Goal: Navigation & Orientation: Find specific page/section

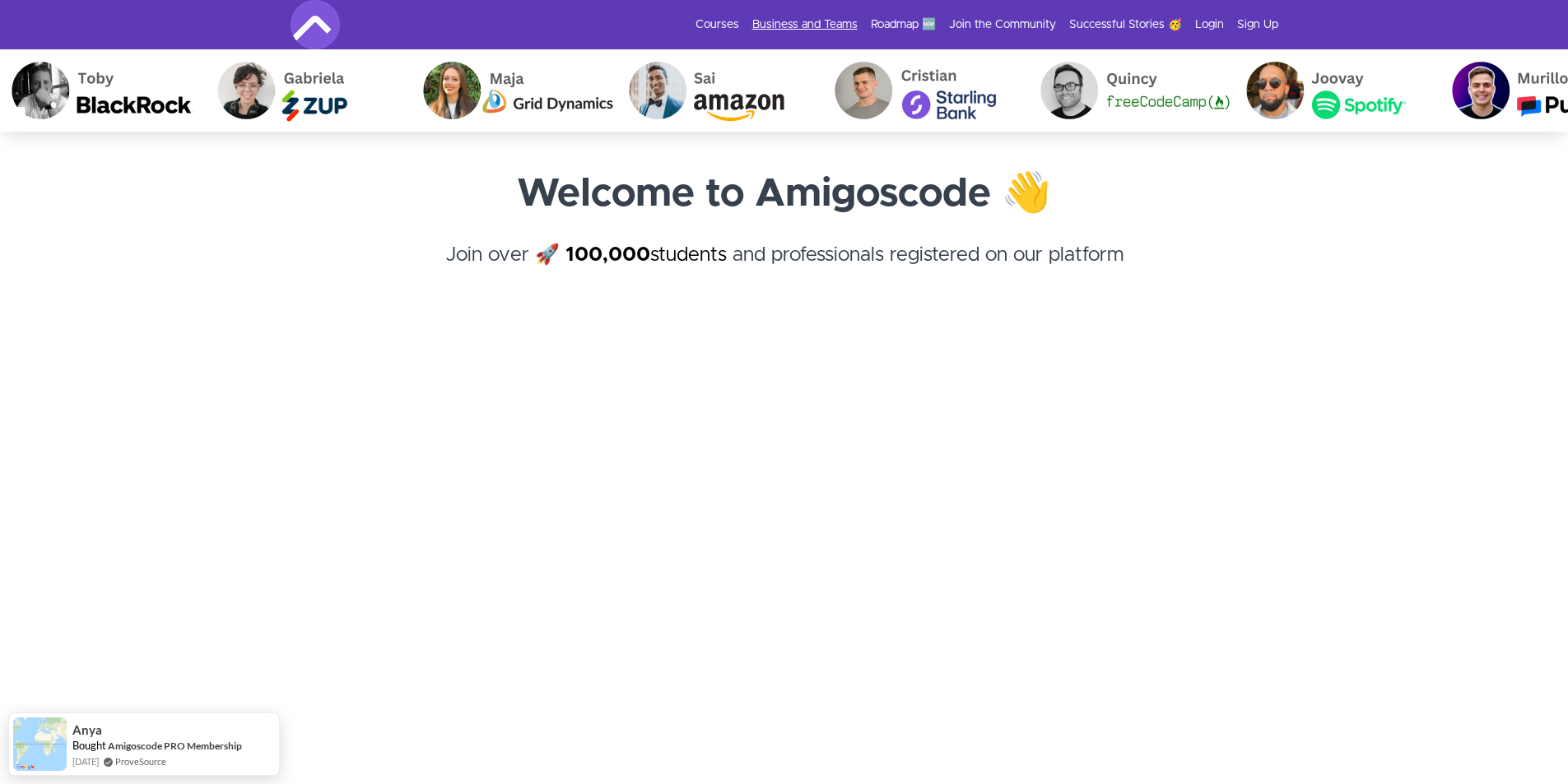
click at [851, 17] on link "Business and Teams" at bounding box center [805, 24] width 105 height 16
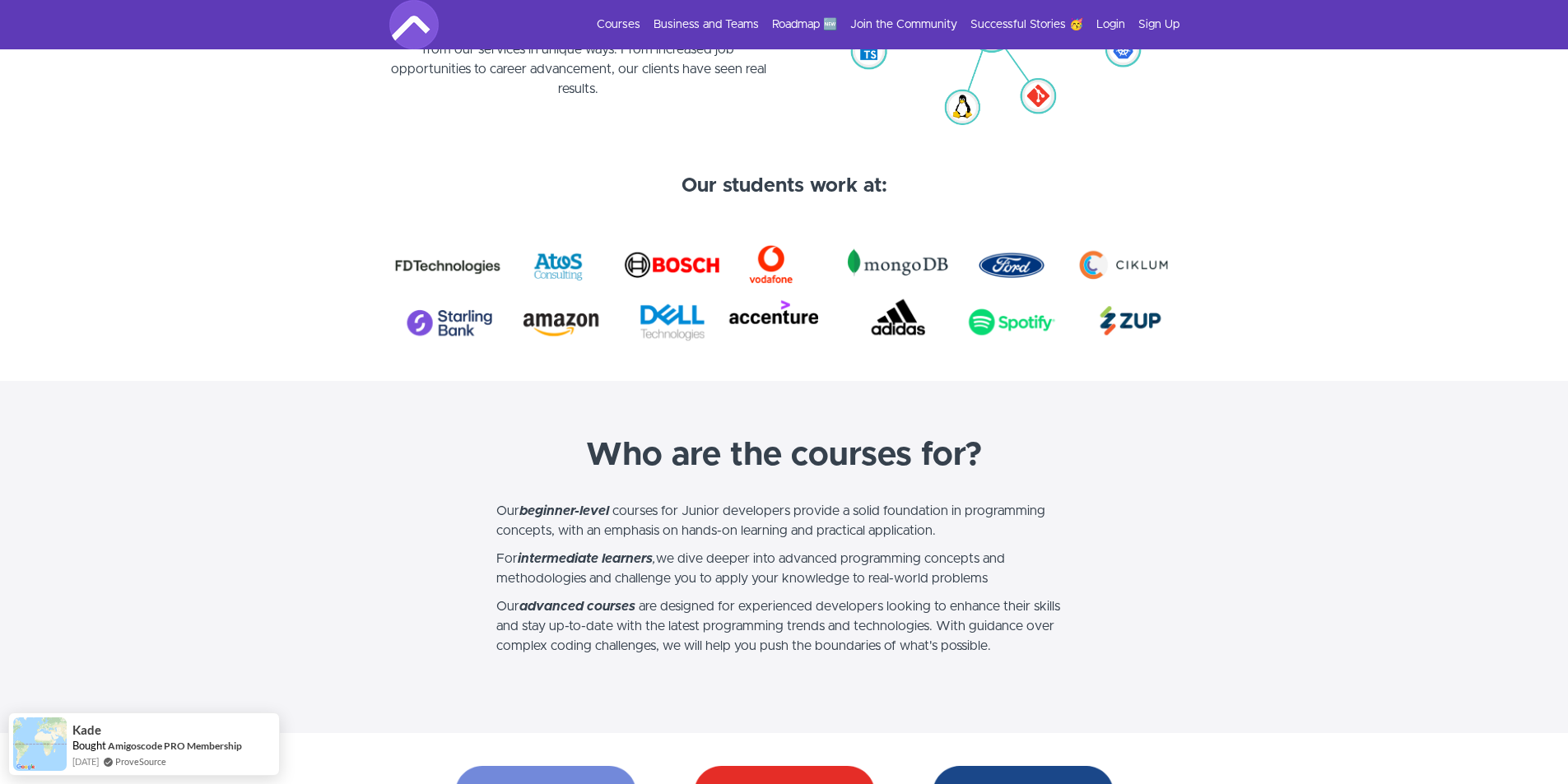
scroll to position [823, 0]
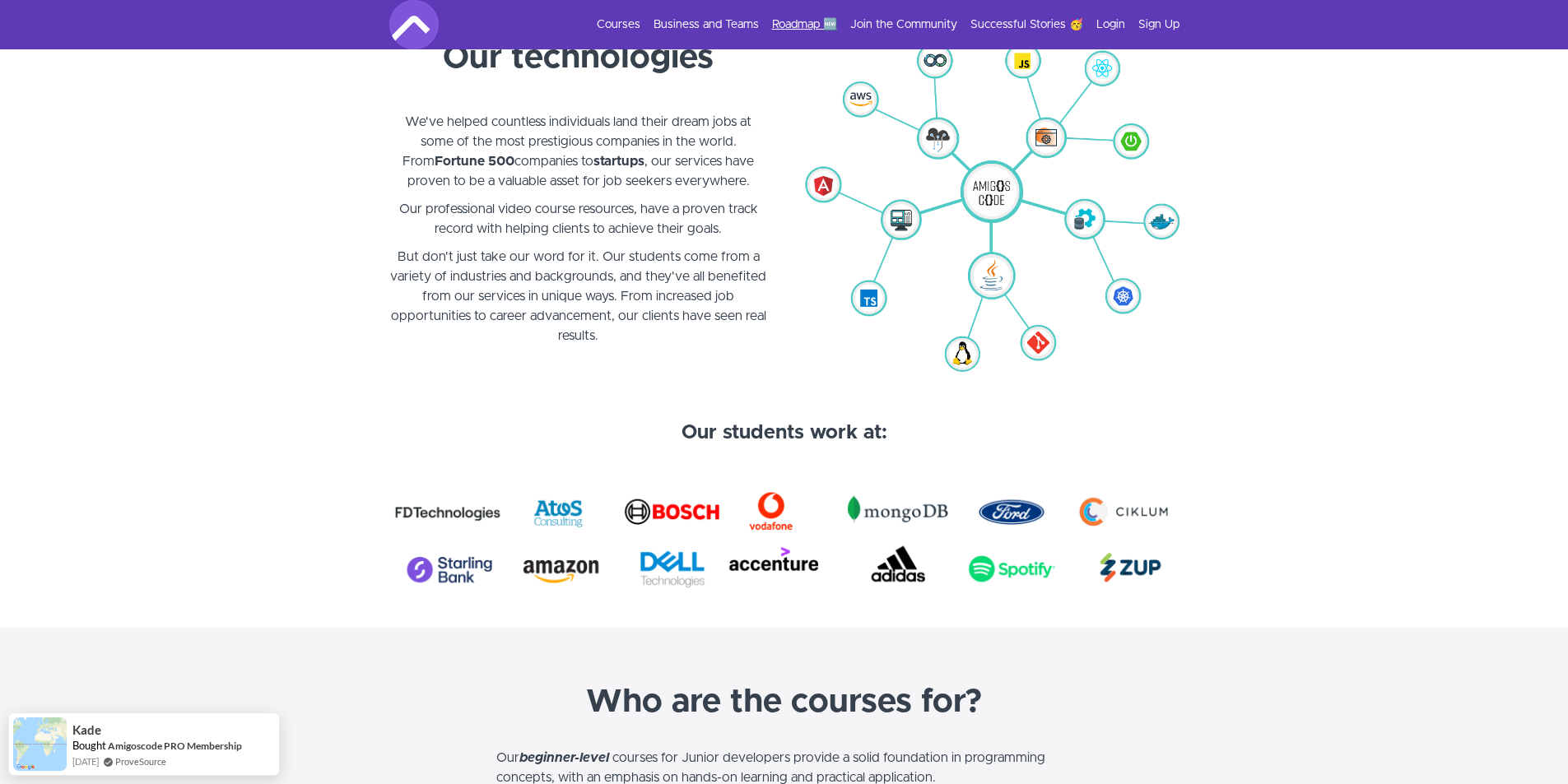
click at [820, 25] on link "Roadmap 🆕" at bounding box center [805, 24] width 65 height 16
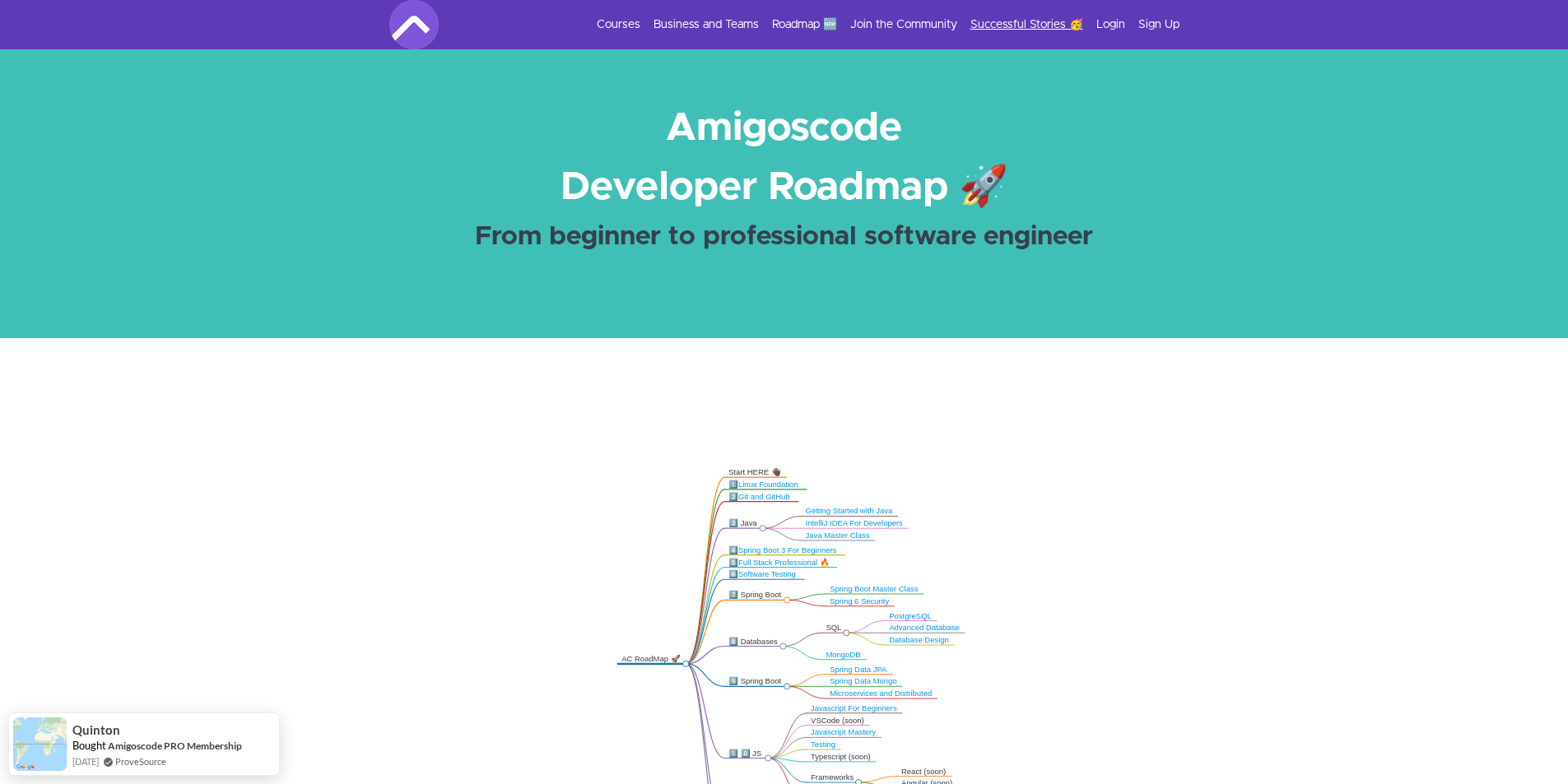
click at [1013, 22] on link "Successful Stories 🥳" at bounding box center [1027, 24] width 113 height 16
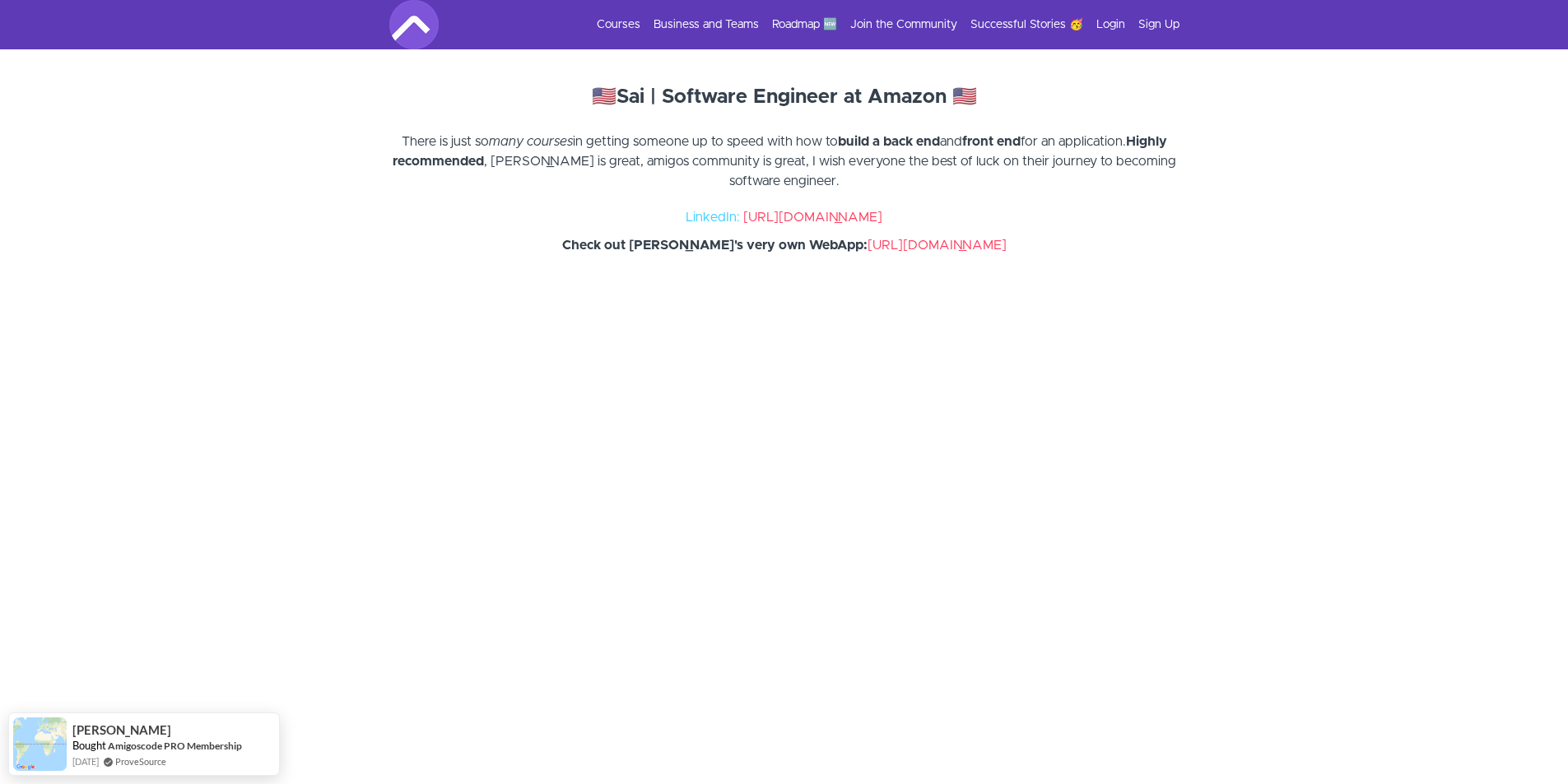
click at [759, 213] on link "[URL][DOMAIN_NAME]" at bounding box center [812, 217] width 139 height 13
click at [419, 21] on img at bounding box center [414, 25] width 50 height 50
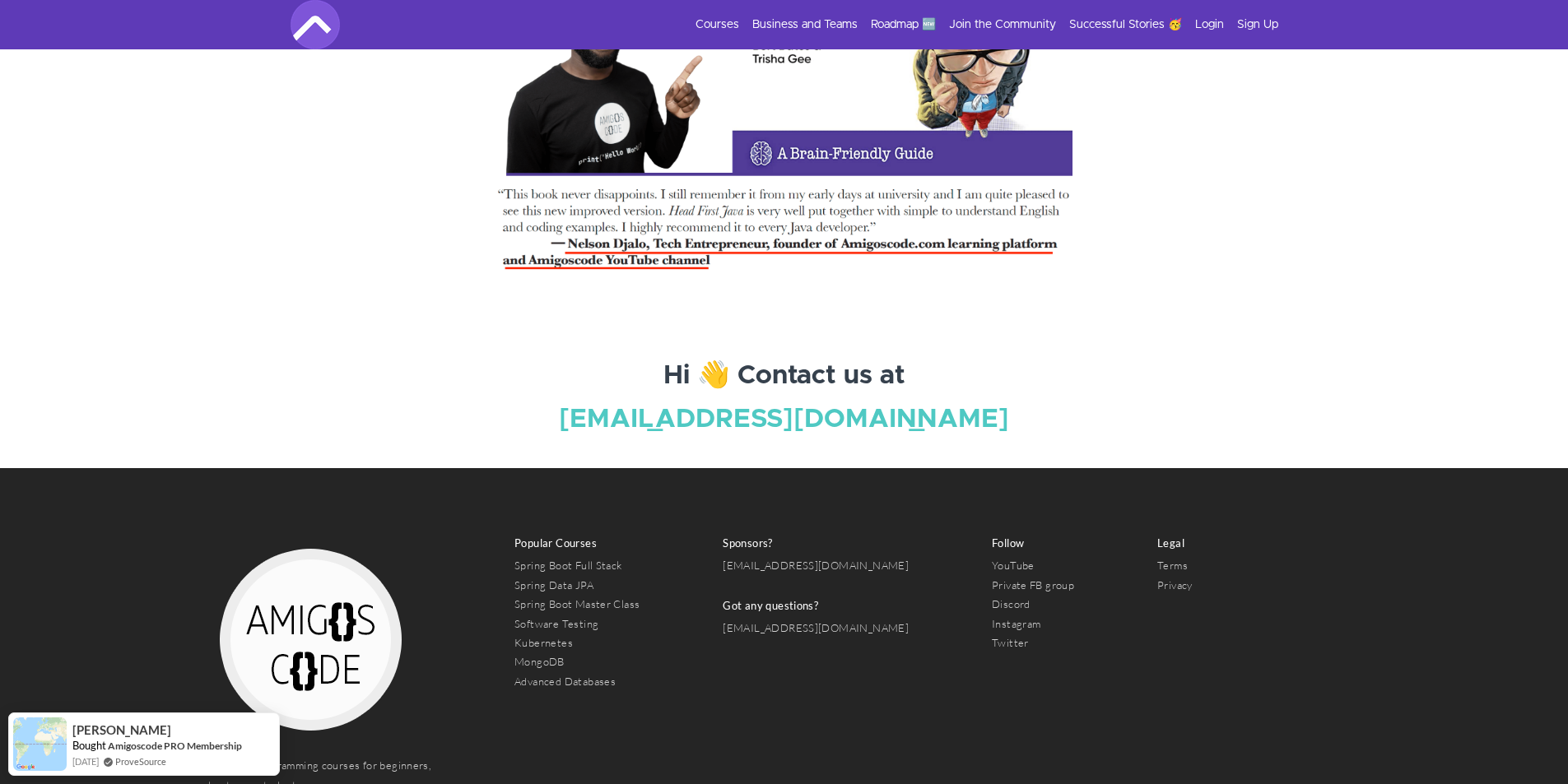
scroll to position [5986, 0]
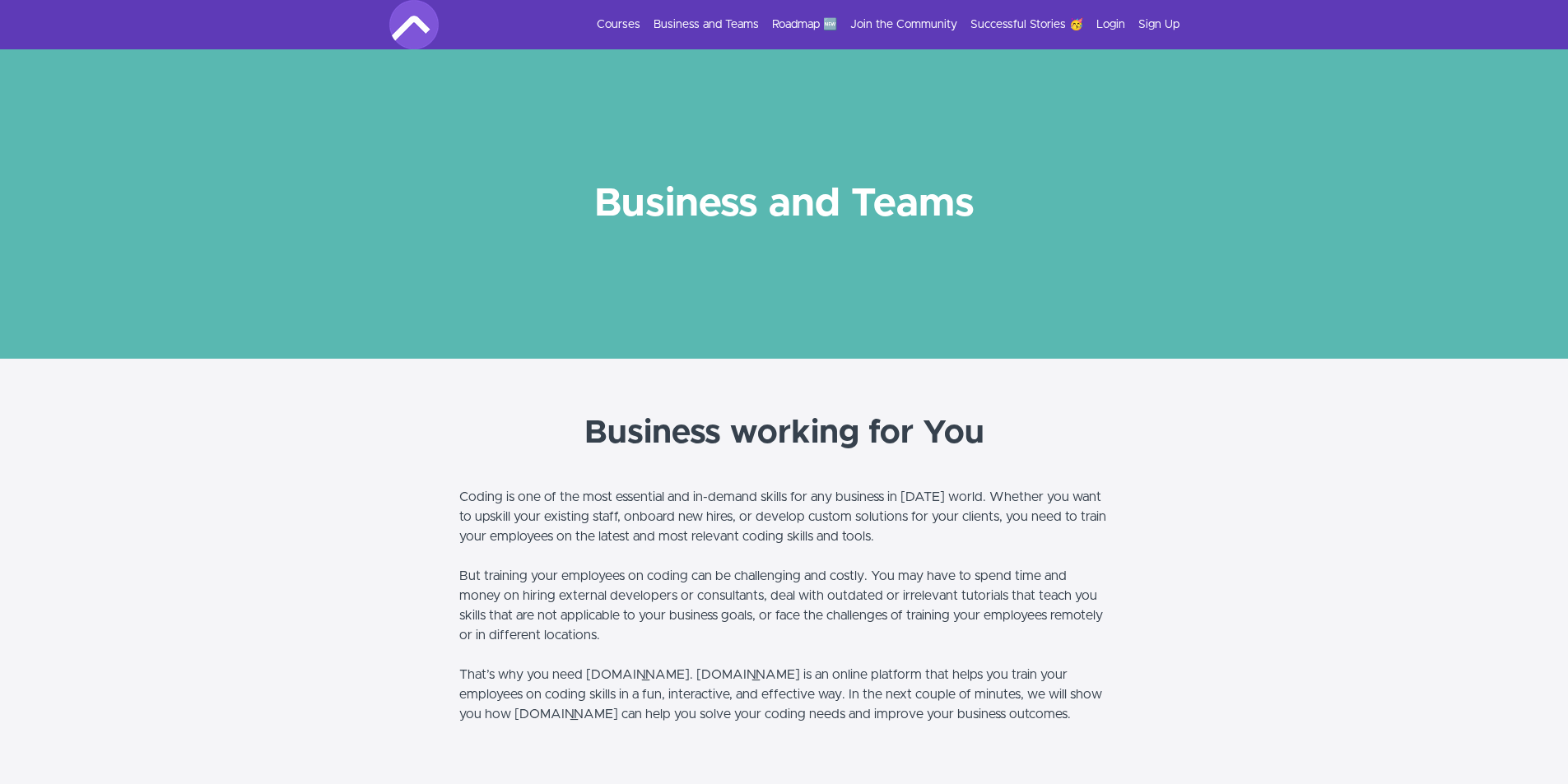
scroll to position [823, 0]
